Goal: Information Seeking & Learning: Check status

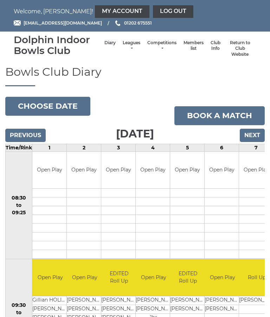
click at [128, 44] on link "Leagues" at bounding box center [132, 46] width 18 height 12
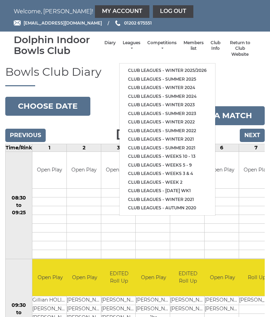
click at [195, 67] on link "Club leagues - Winter 2025/2026" at bounding box center [167, 70] width 96 height 9
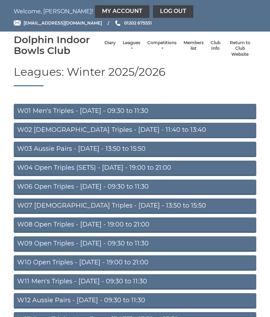
click at [164, 113] on link "W01 Men's Triples - Monday - 09:30 to 11:30" at bounding box center [135, 111] width 242 height 15
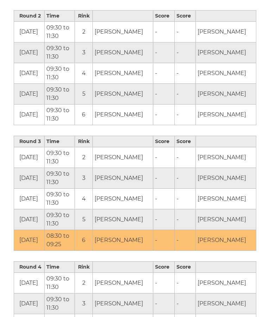
scroll to position [479, 0]
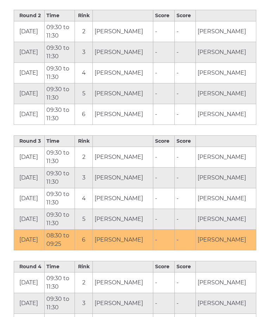
click at [24, 142] on th "Round 3" at bounding box center [29, 141] width 31 height 11
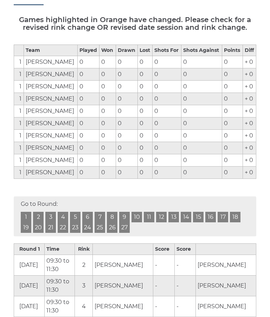
scroll to position [118, 0]
